Goal: Task Accomplishment & Management: Use online tool/utility

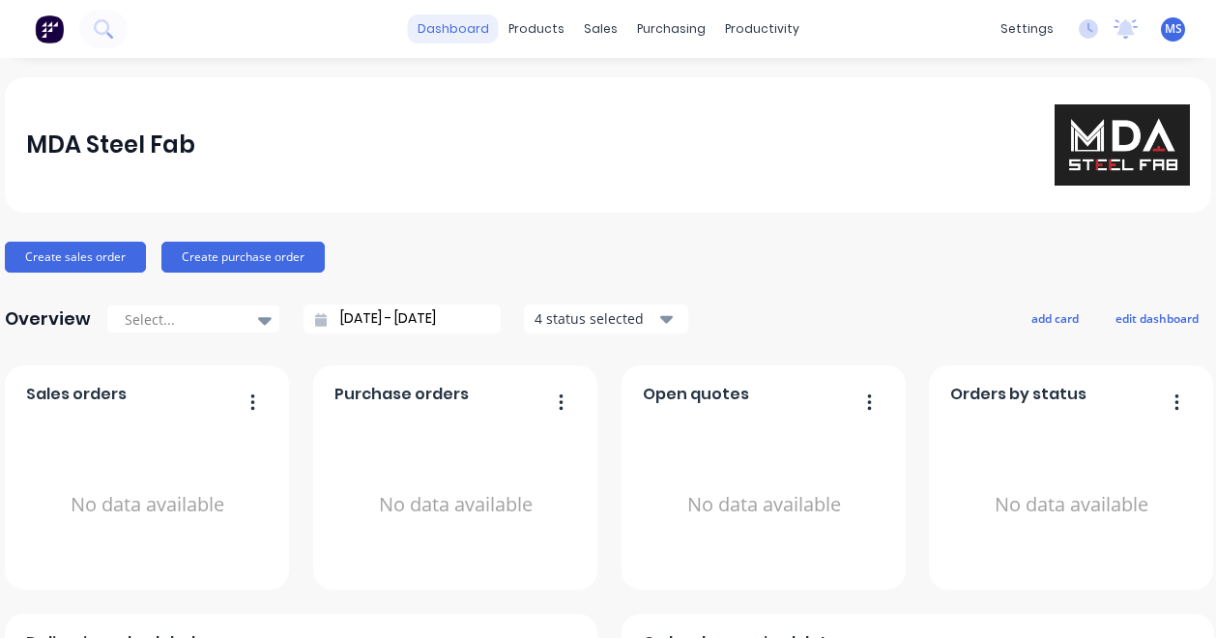
click at [453, 31] on link "dashboard" at bounding box center [453, 29] width 91 height 29
click at [523, 452] on div "No data available" at bounding box center [456, 505] width 243 height 183
drag, startPoint x: 12, startPoint y: 299, endPoint x: 50, endPoint y: 258, distance: 56.1
click at [50, 258] on div "MDA Steel Fab Create sales order Create purchase order Overview Select... [DATE…" at bounding box center [608, 582] width 1207 height 1010
click at [50, 256] on button "Create sales order" at bounding box center [75, 257] width 141 height 31
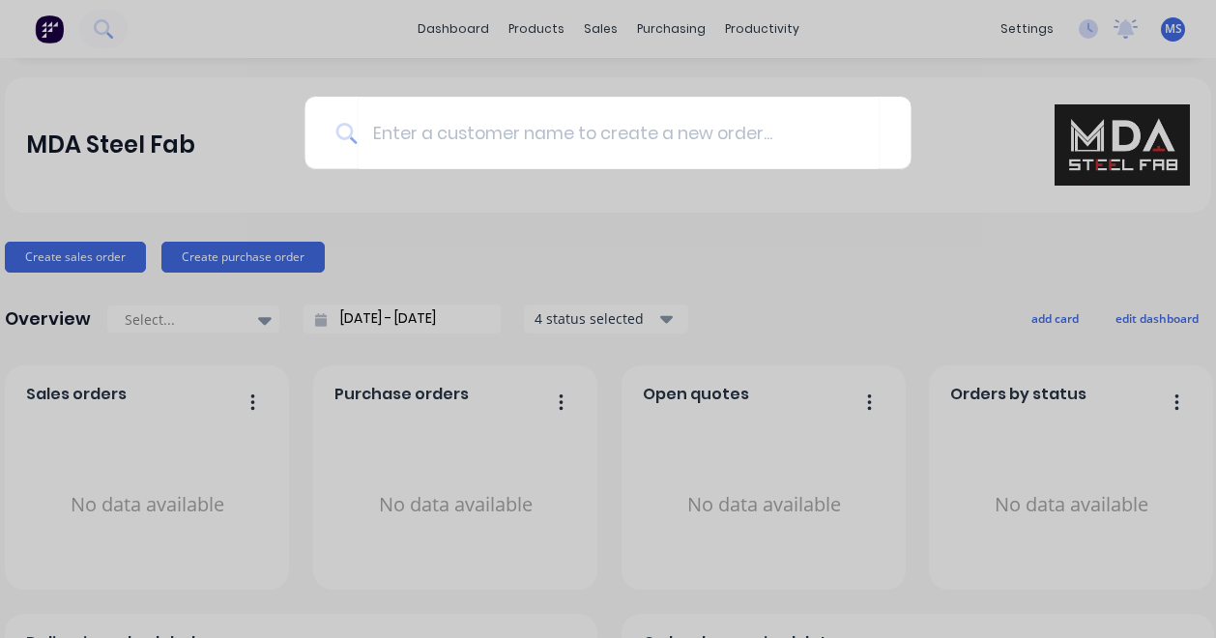
drag, startPoint x: 50, startPoint y: 256, endPoint x: 475, endPoint y: 375, distance: 440.9
click at [475, 375] on div at bounding box center [608, 319] width 1216 height 638
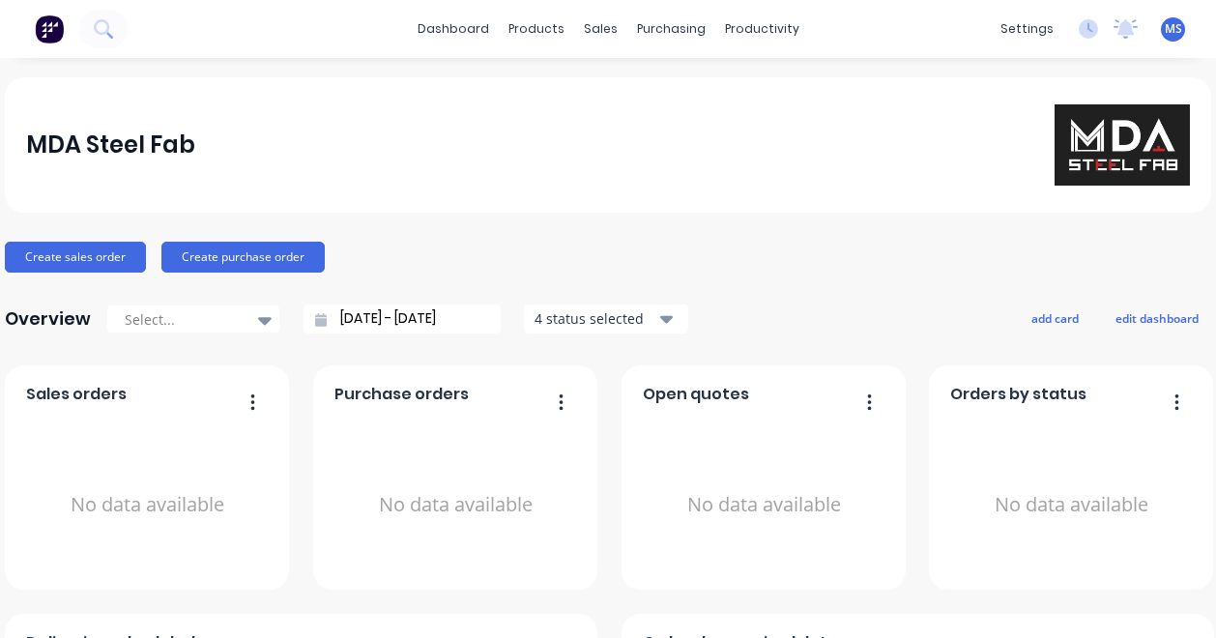
drag, startPoint x: 453, startPoint y: 381, endPoint x: 556, endPoint y: 409, distance: 107.2
click at [472, 399] on div "Purchase orders No data available" at bounding box center [455, 478] width 284 height 224
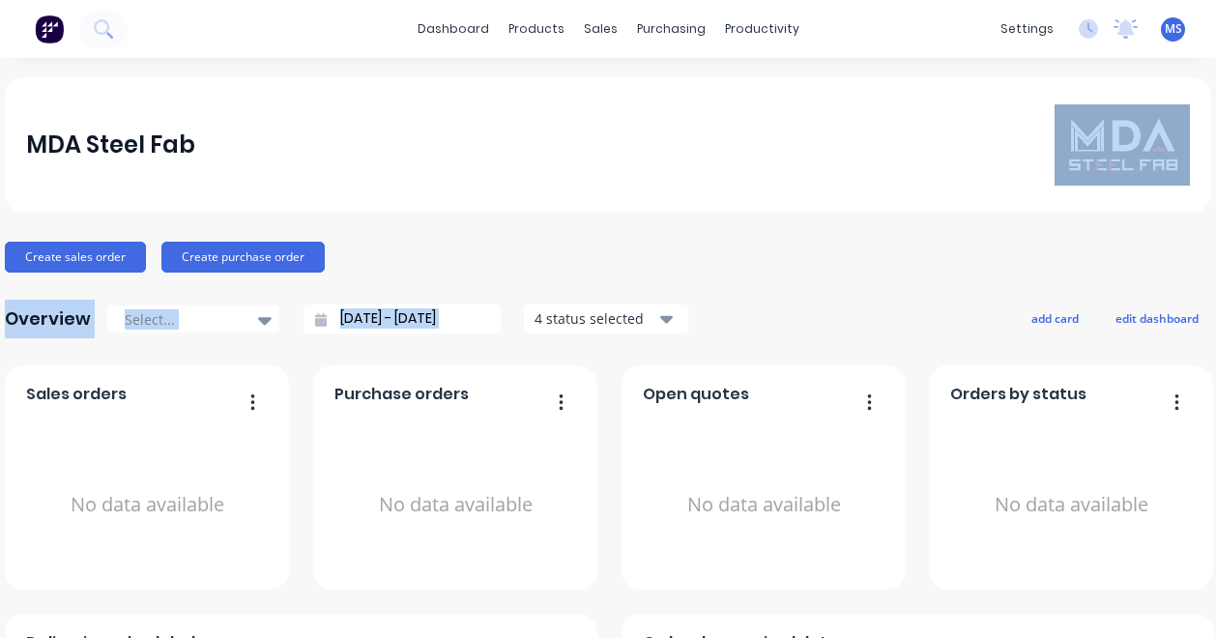
drag, startPoint x: 595, startPoint y: 380, endPoint x: 853, endPoint y: 191, distance: 320.3
click at [853, 191] on div "MDA Steel Fab Create sales order Create purchase order Overview Select... [DATE…" at bounding box center [608, 582] width 1207 height 1010
